Goal: Information Seeking & Learning: Learn about a topic

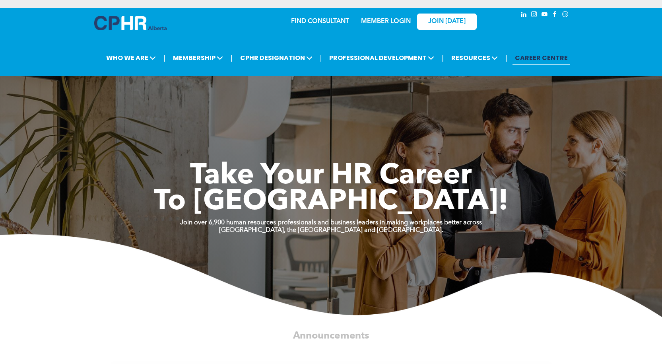
click at [400, 19] on link "MEMBER LOGIN" at bounding box center [386, 21] width 50 height 6
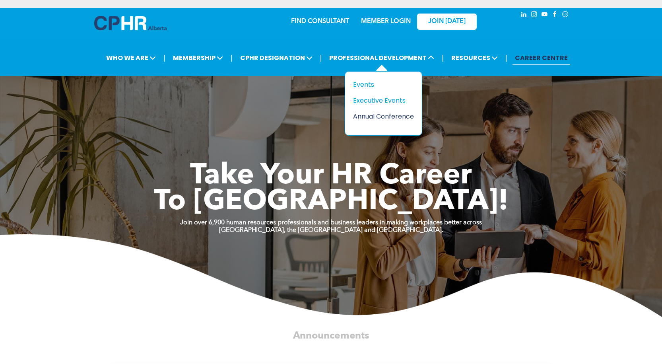
click at [386, 119] on div "Annual Conference" at bounding box center [380, 116] width 55 height 10
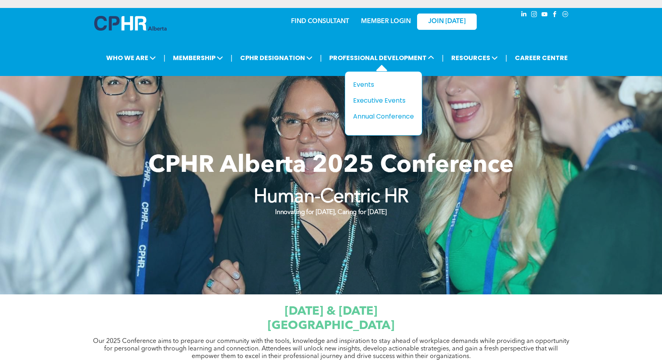
click at [379, 94] on div "Title Events Executive Events Annual Conference" at bounding box center [383, 101] width 61 height 42
click at [379, 99] on div "Executive Events" at bounding box center [380, 100] width 55 height 10
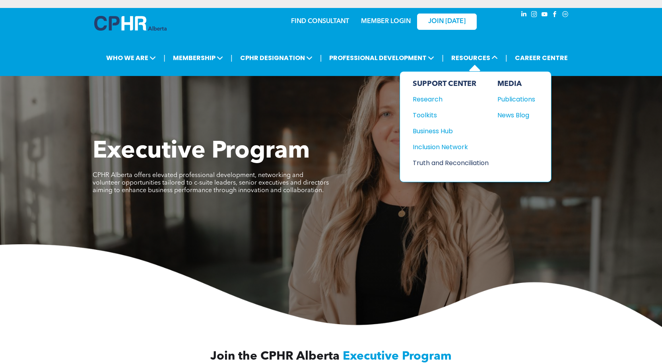
click at [448, 162] on div "Truth and Reconciliation" at bounding box center [447, 163] width 68 height 10
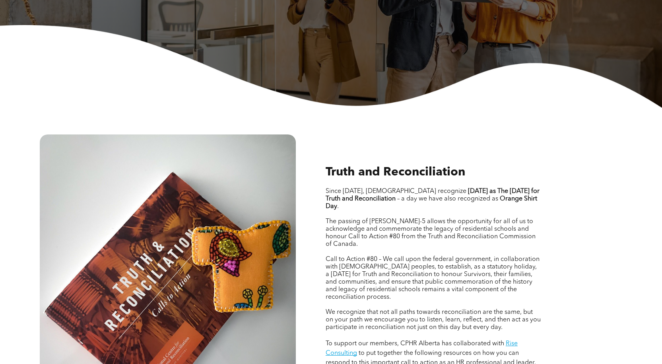
scroll to position [358, 0]
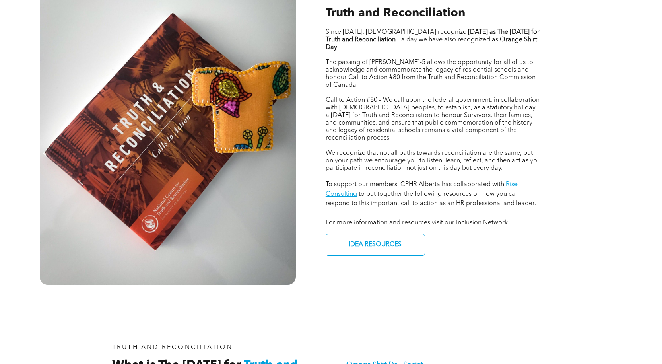
click at [405, 153] on span "We recognize that not all paths towards reconciliation are the same, but on you…" at bounding box center [433, 160] width 215 height 21
